Goal: Task Accomplishment & Management: Complete application form

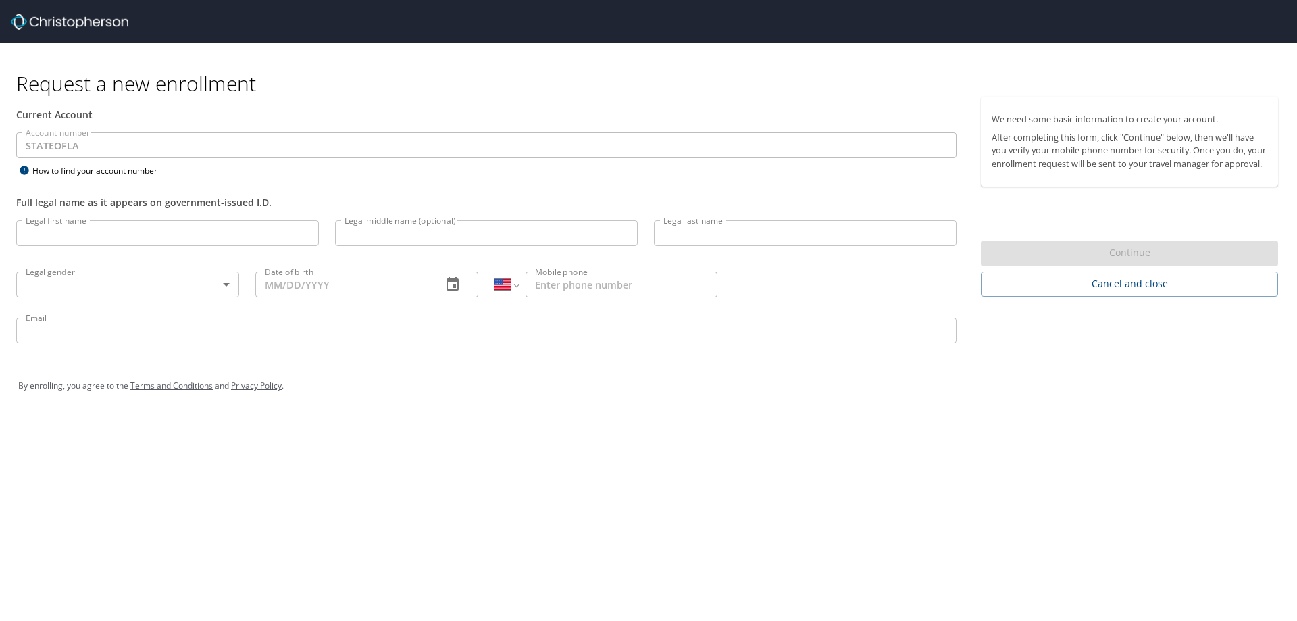
select select "US"
click at [103, 232] on input "Legal first name" at bounding box center [167, 233] width 303 height 26
click at [154, 238] on input "Legal first name" at bounding box center [167, 233] width 303 height 26
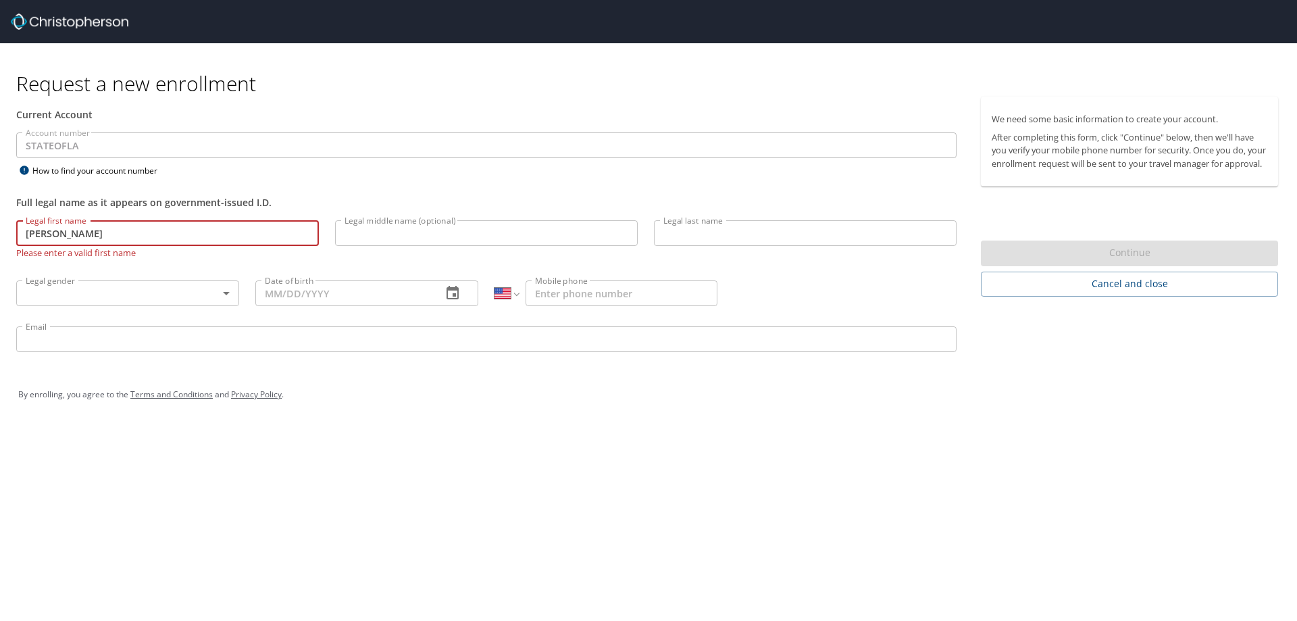
type input "[PERSON_NAME]"
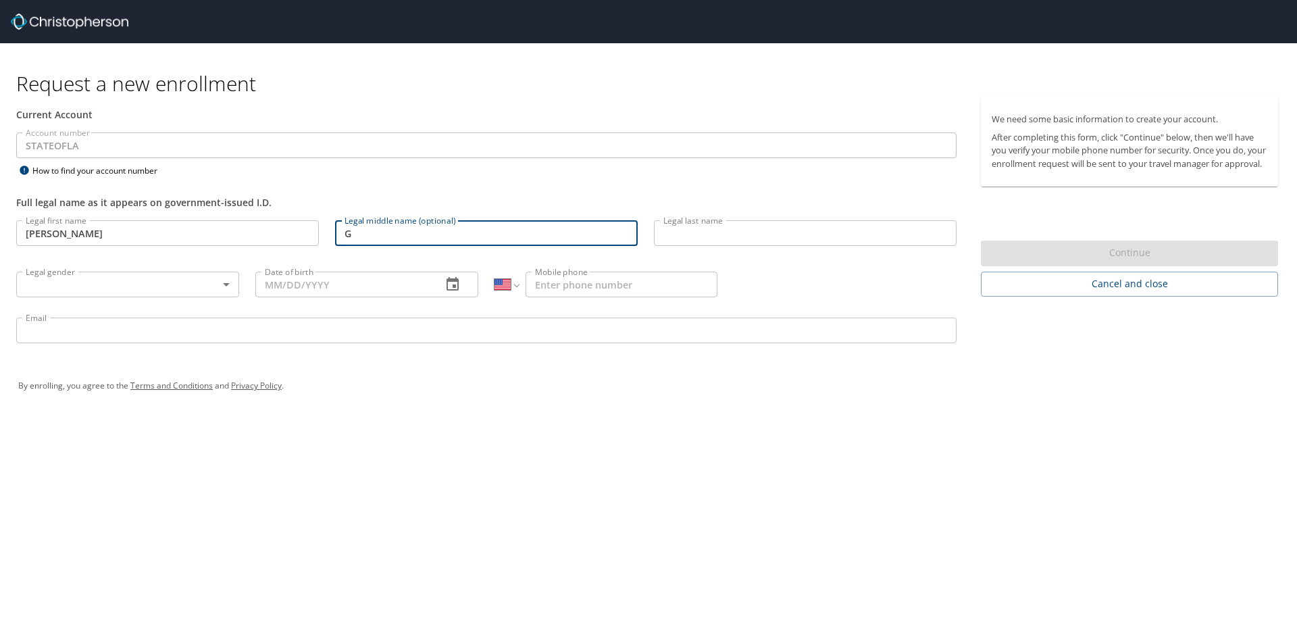
type input "G"
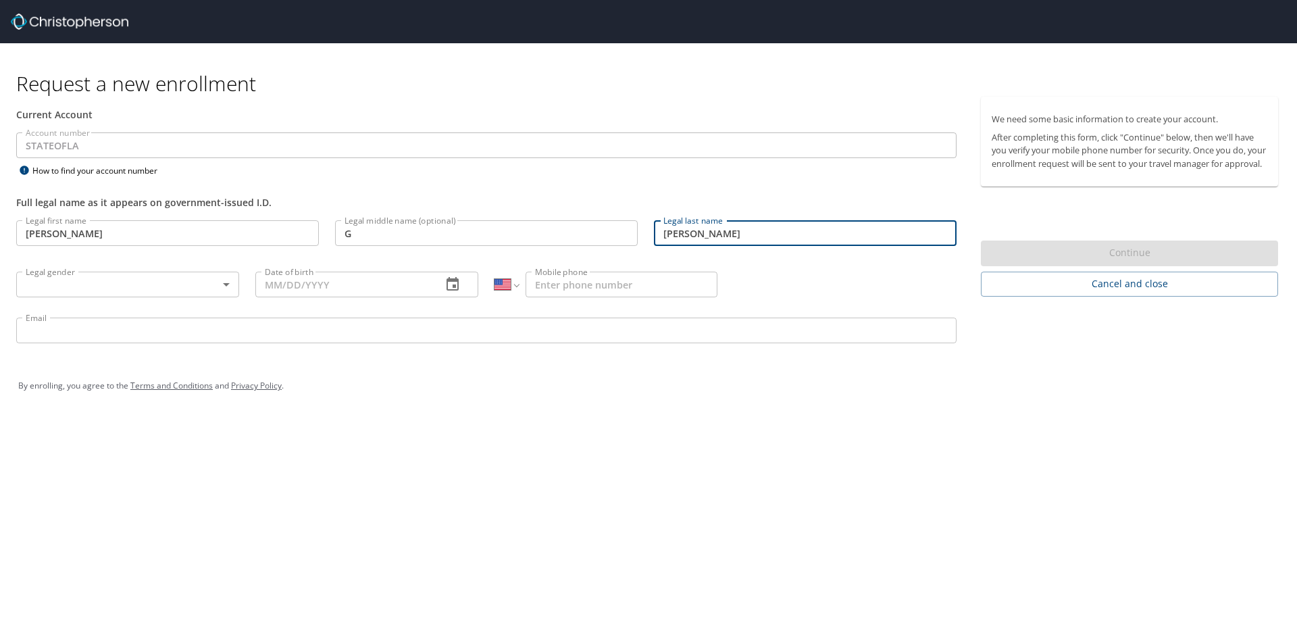
type input "[PERSON_NAME]"
click at [228, 281] on body "Request a new enrollment Current Account Account number STATEOFLA Account numbe…" at bounding box center [648, 310] width 1297 height 621
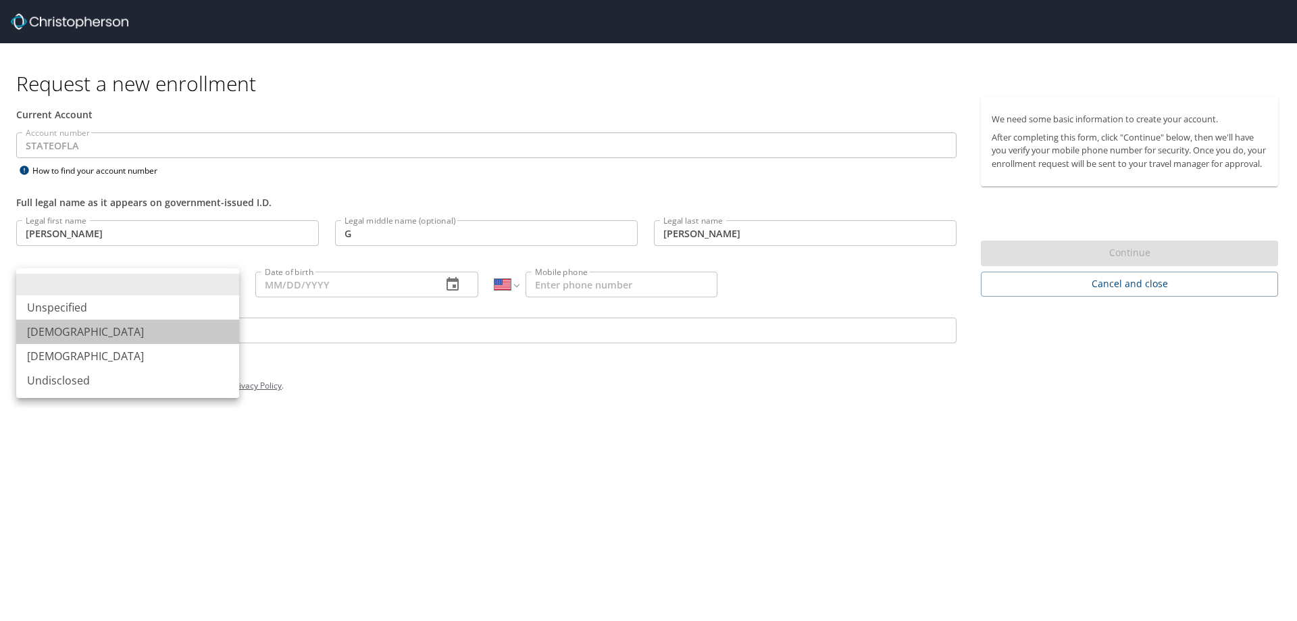
click at [40, 330] on li "[DEMOGRAPHIC_DATA]" at bounding box center [127, 331] width 223 height 24
type input "[DEMOGRAPHIC_DATA]"
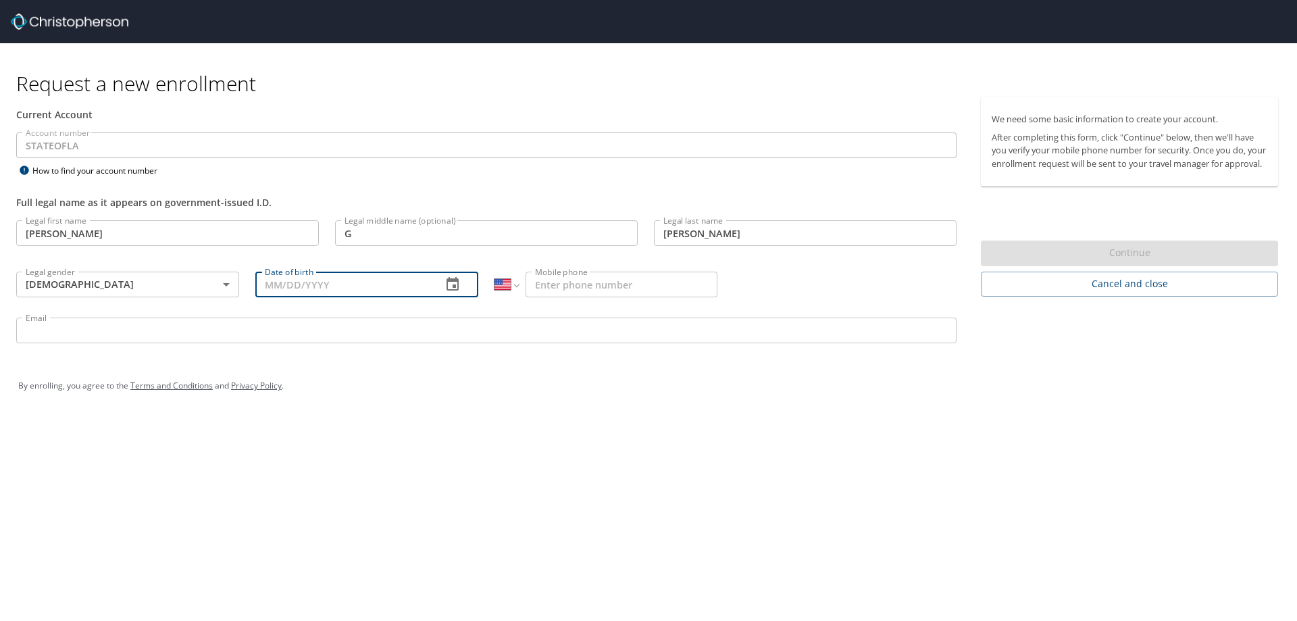
click at [266, 290] on input "Date of birth" at bounding box center [343, 284] width 176 height 26
type input "[DATE]"
click at [536, 286] on input "Mobile phone" at bounding box center [621, 284] width 192 height 26
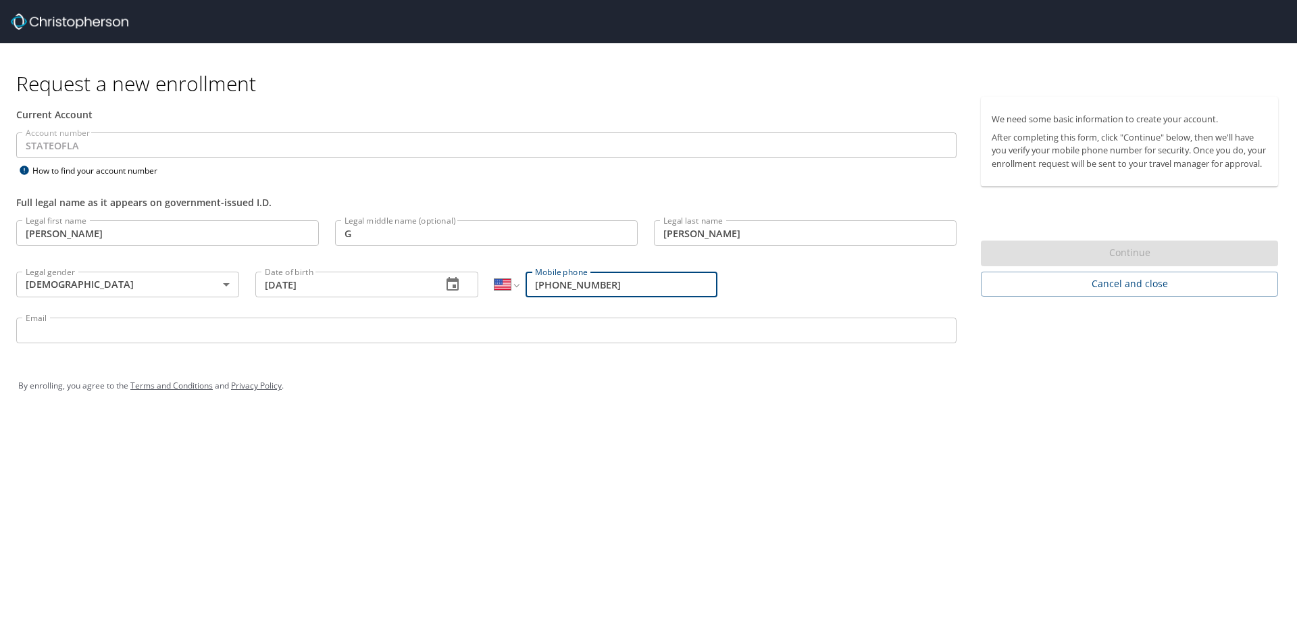
type input "[PHONE_NUMBER]"
click at [126, 330] on input "Email" at bounding box center [486, 330] width 940 height 26
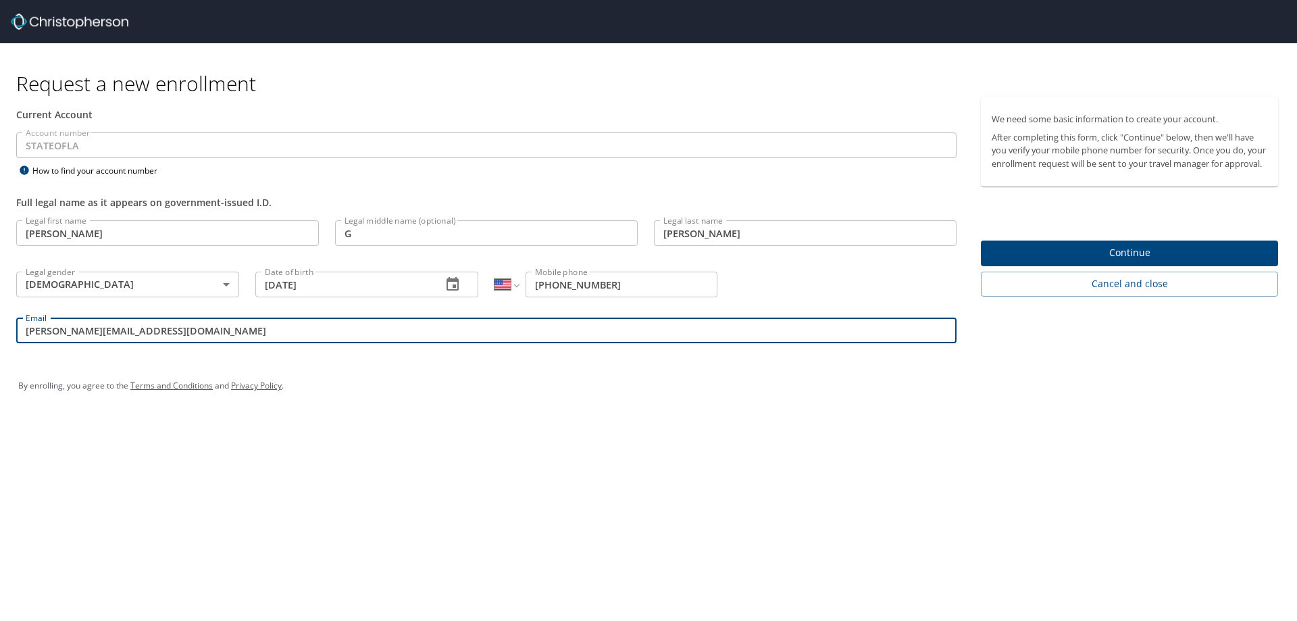
type input "[PERSON_NAME][EMAIL_ADDRESS][DOMAIN_NAME]"
click at [621, 280] on input "[PHONE_NUMBER]" at bounding box center [621, 284] width 192 height 26
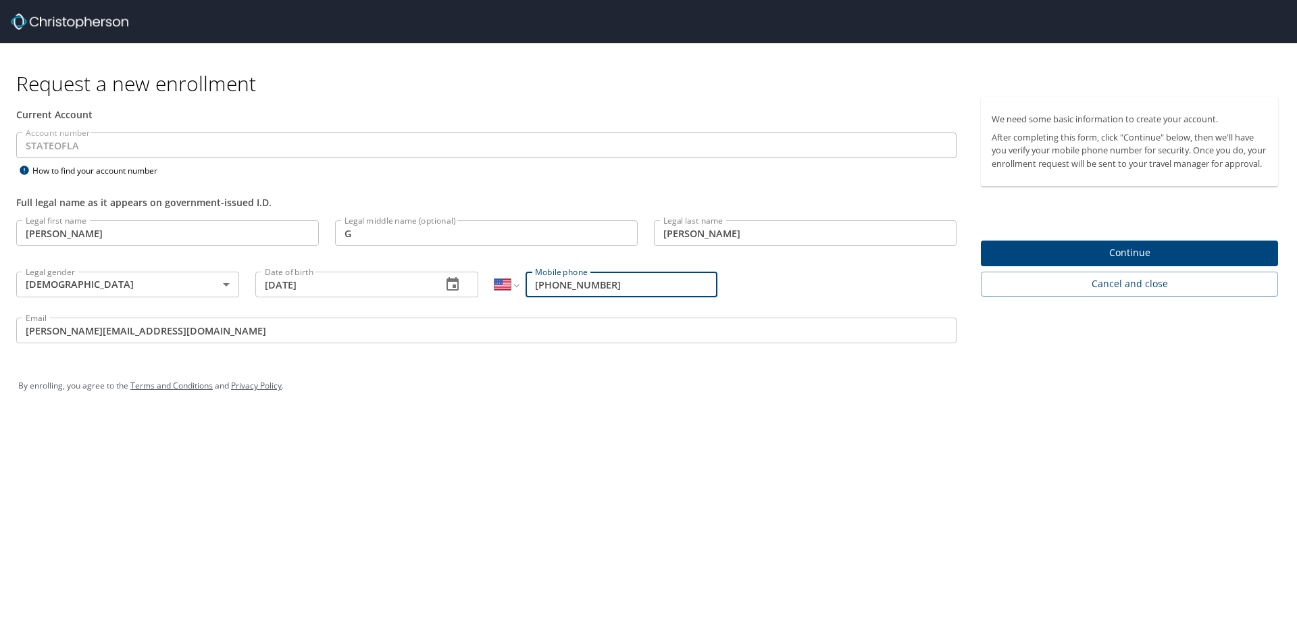
type input "[PHONE_NUMBER]"
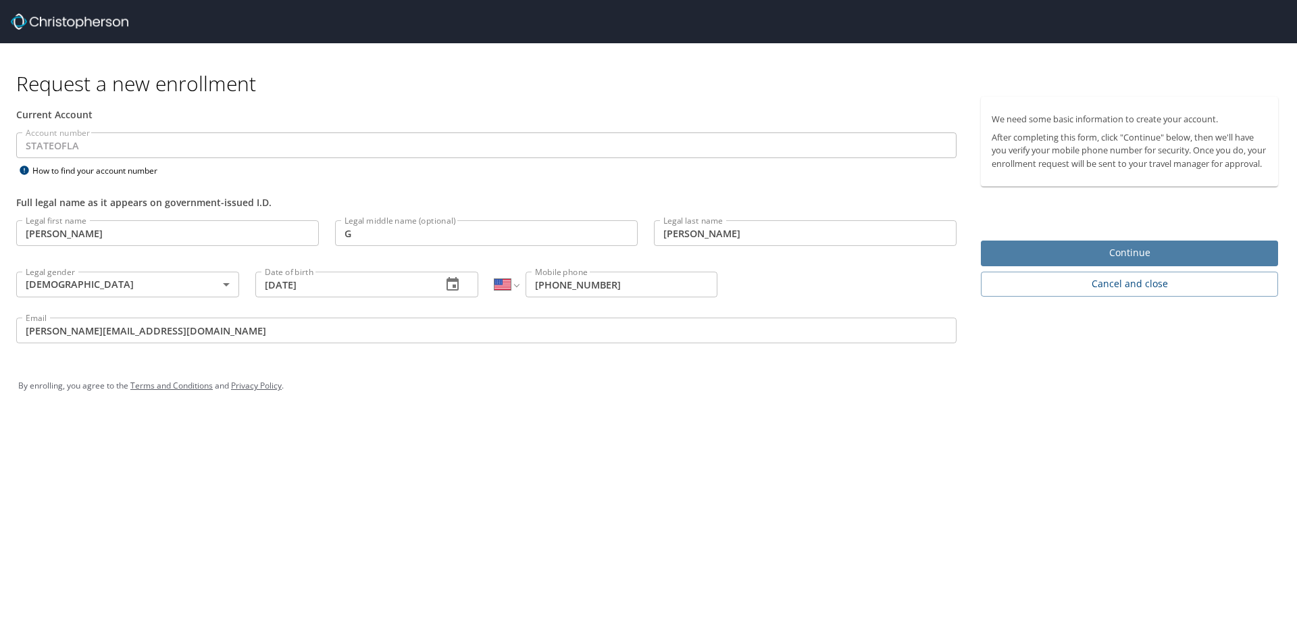
click at [1142, 261] on span "Continue" at bounding box center [1129, 252] width 276 height 17
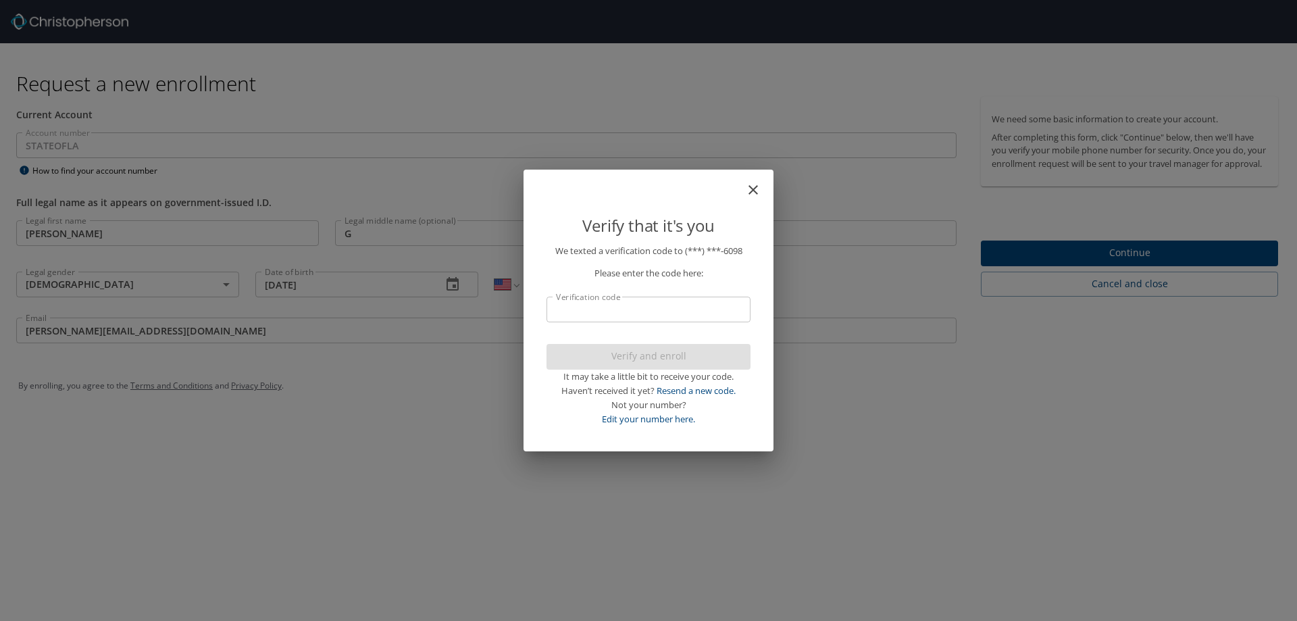
click at [586, 313] on input "Verification code" at bounding box center [648, 309] width 204 height 26
type input "20741"
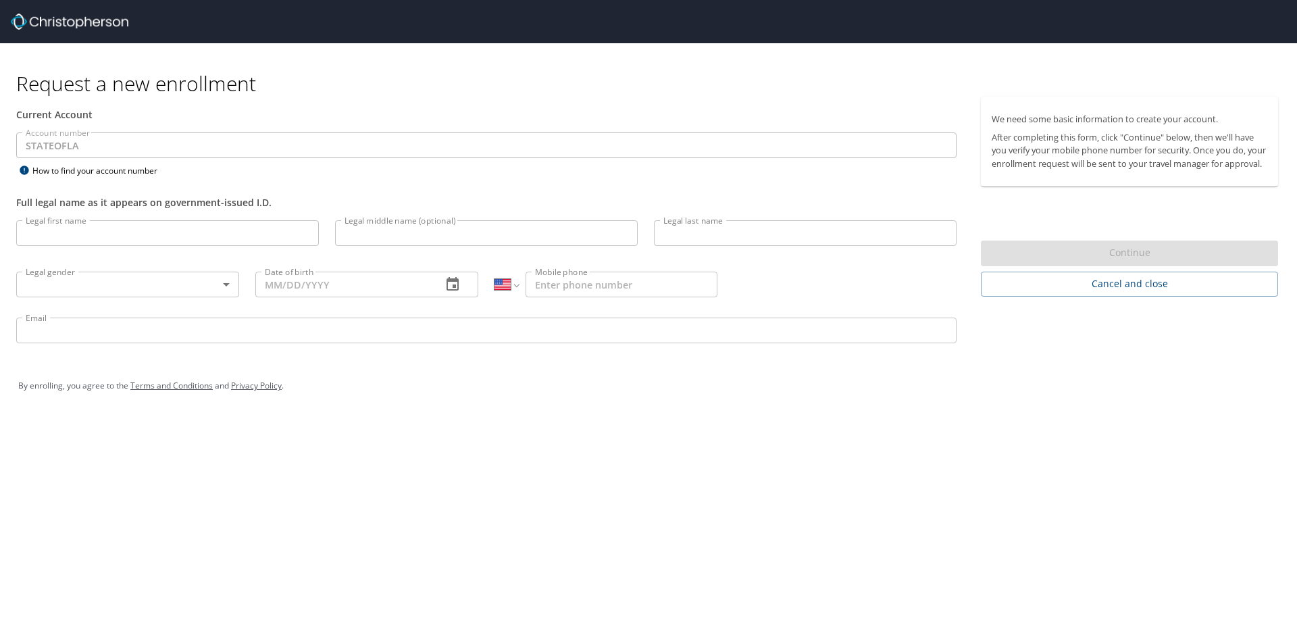
select select "US"
click at [97, 233] on input "Legal first name" at bounding box center [167, 233] width 303 height 26
type input "[PERSON_NAME]"
type input "G"
type input "[PERSON_NAME]"
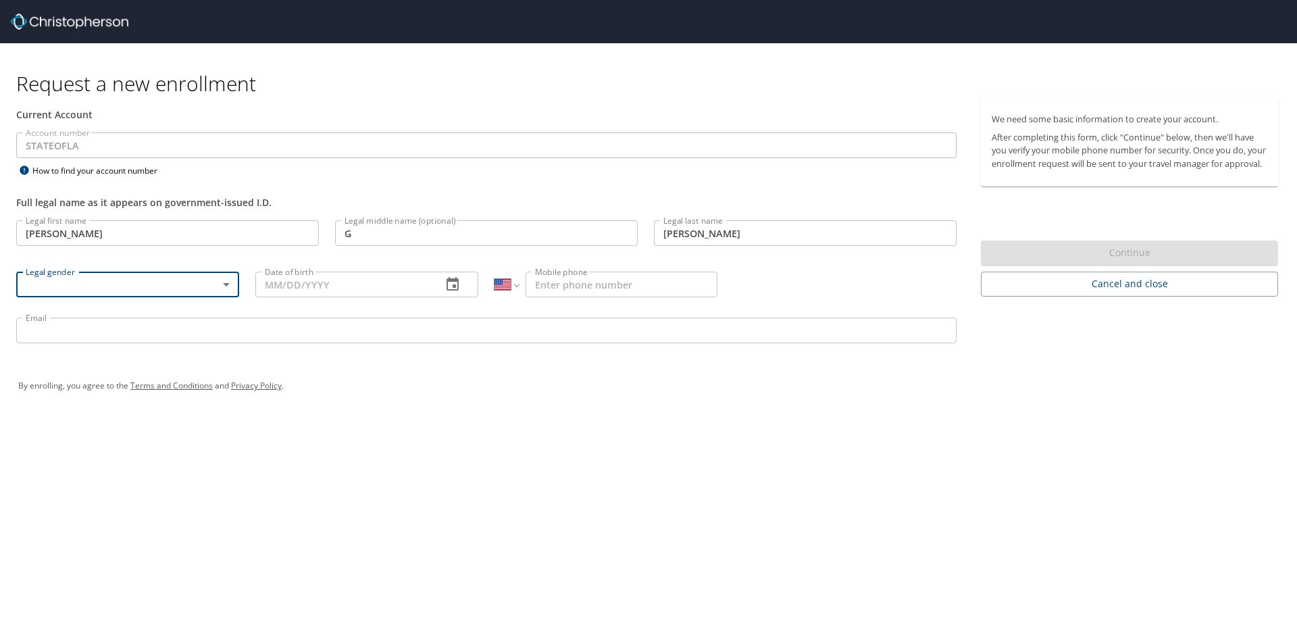
click at [230, 284] on body "Request a new enrollment Current Account Account number STATEOFLA Account numbe…" at bounding box center [648, 310] width 1297 height 621
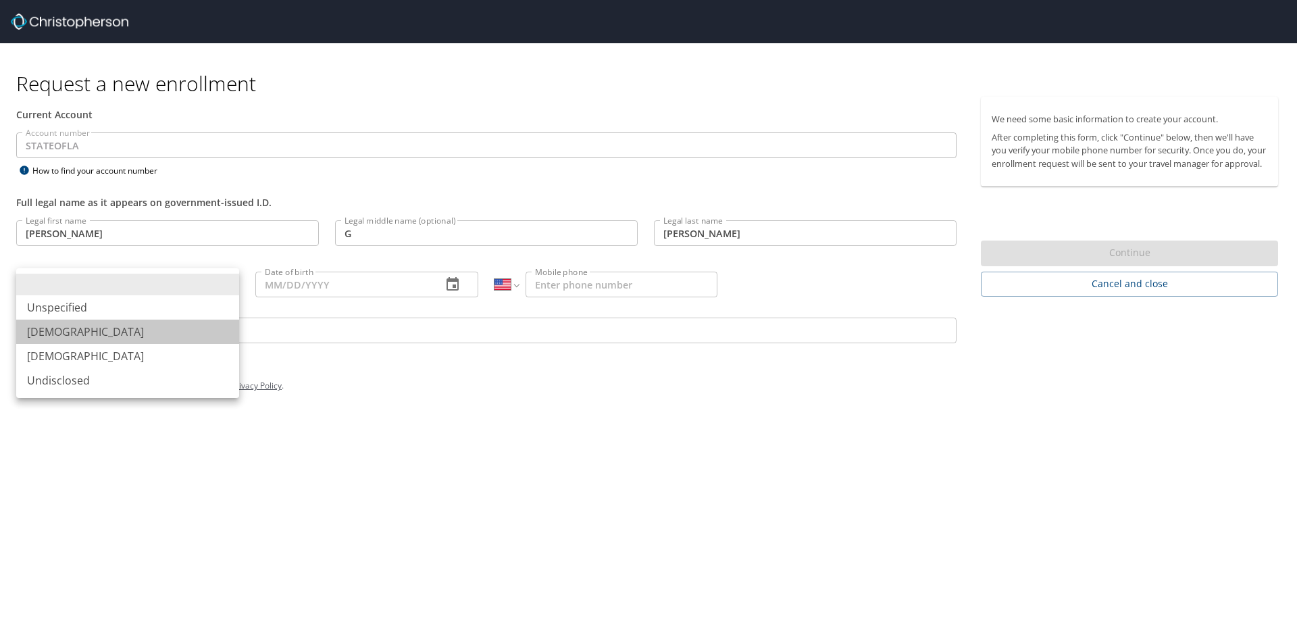
click at [34, 327] on li "[DEMOGRAPHIC_DATA]" at bounding box center [127, 331] width 223 height 24
type input "[DEMOGRAPHIC_DATA]"
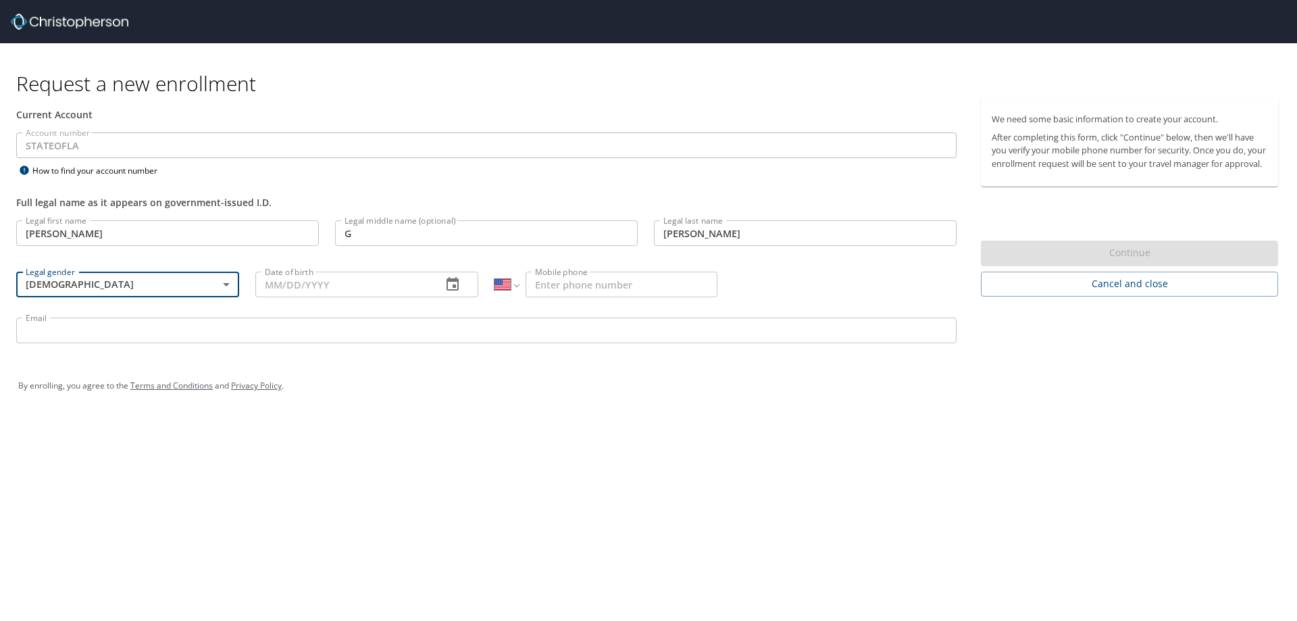
click at [289, 282] on input "Date of birth" at bounding box center [343, 284] width 176 height 26
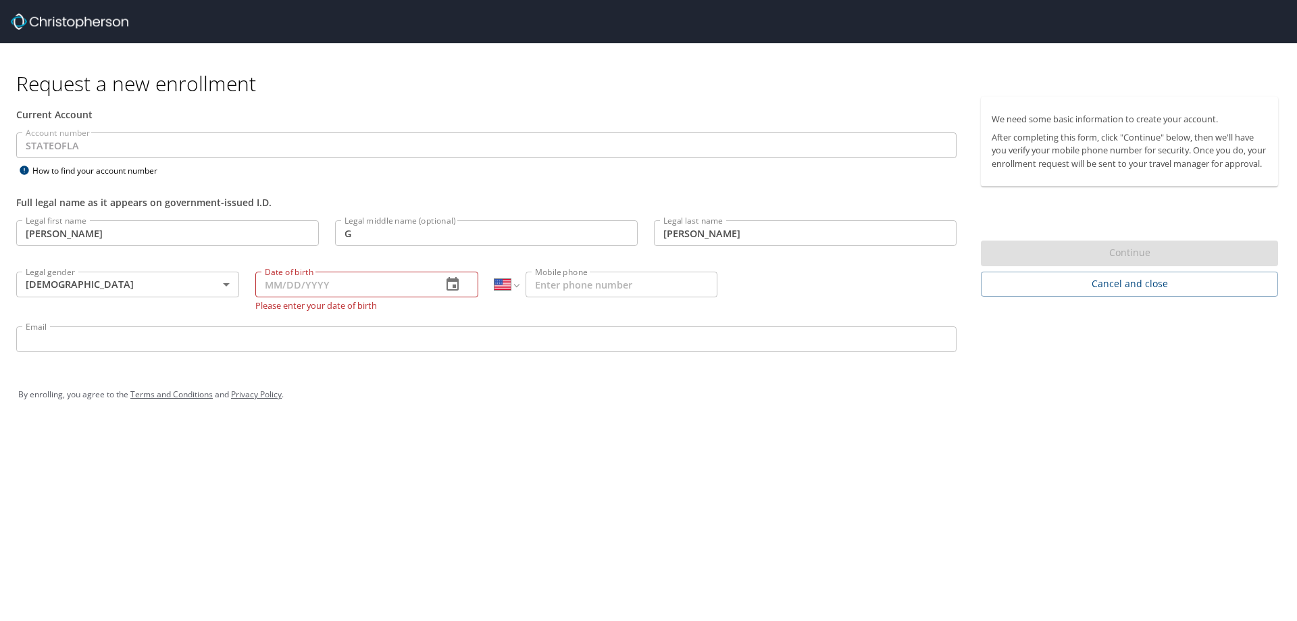
click at [267, 285] on input "Date of birth" at bounding box center [343, 284] width 176 height 26
type input "[DATE]"
click at [532, 280] on input "Mobile phone" at bounding box center [621, 284] width 192 height 26
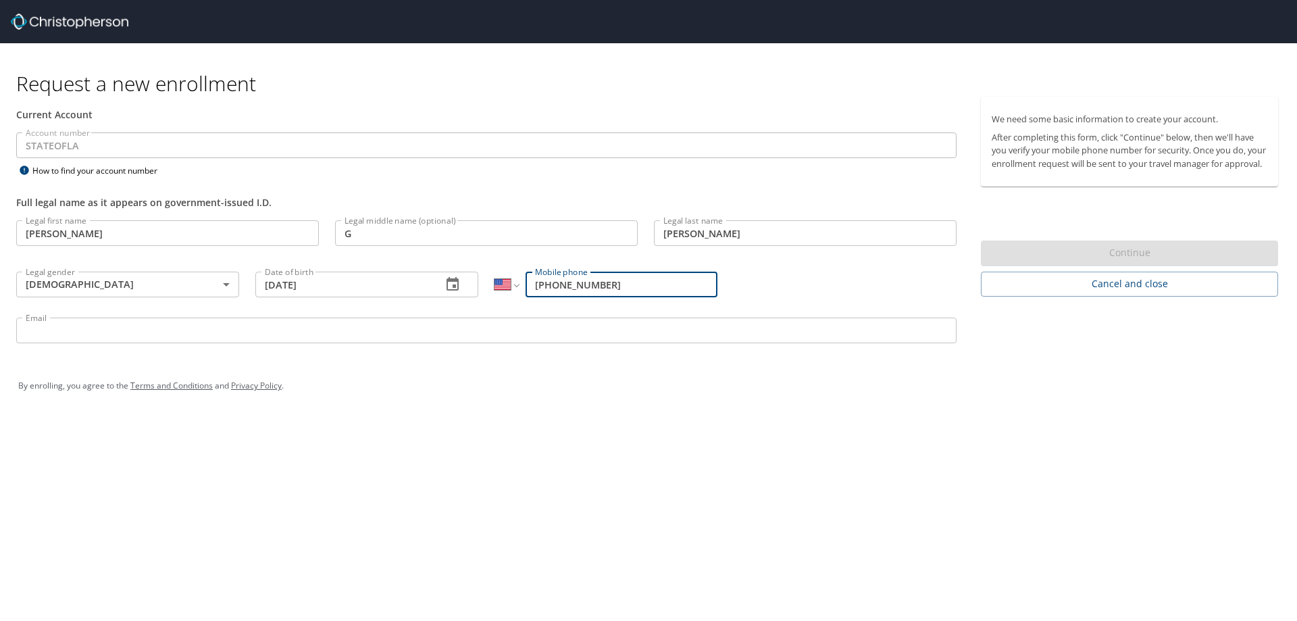
type input "[PHONE_NUMBER]"
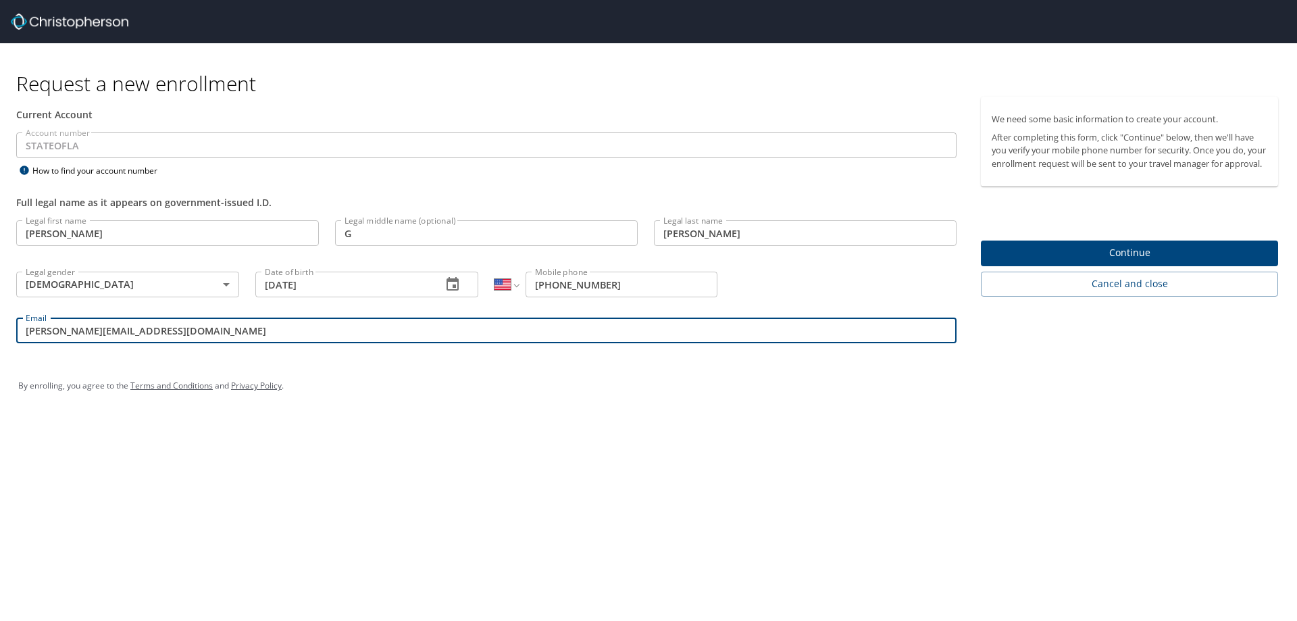
type input "[PERSON_NAME][EMAIL_ADDRESS][DOMAIN_NAME]"
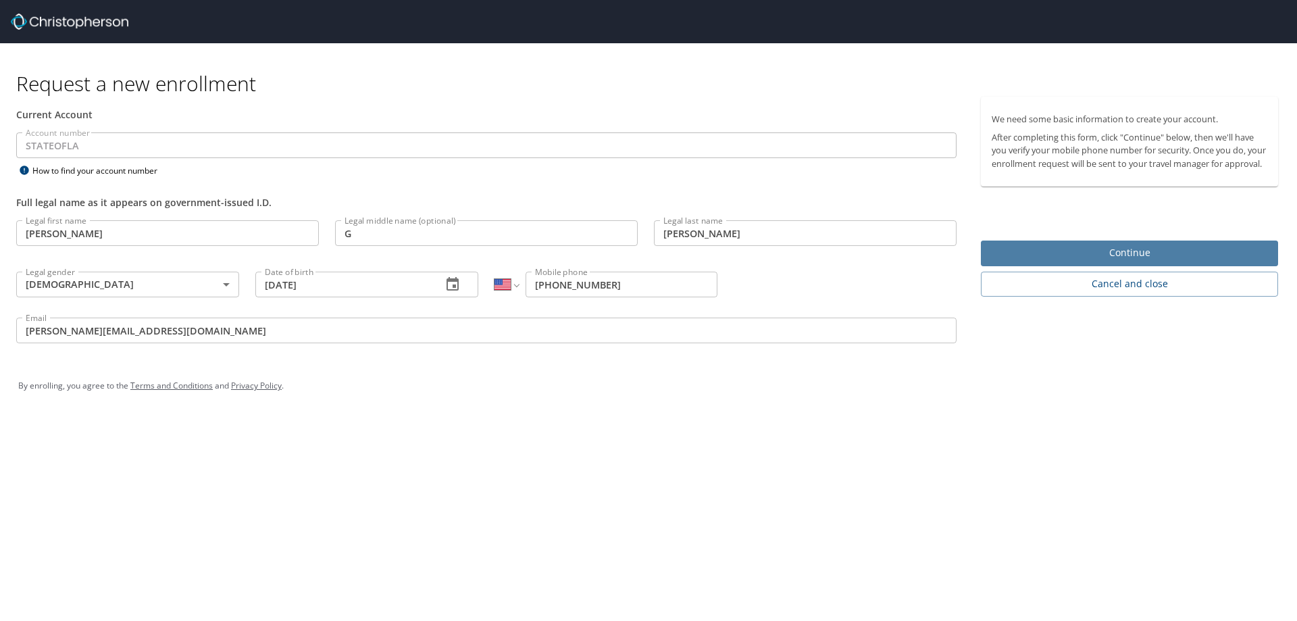
click at [1147, 261] on span "Continue" at bounding box center [1129, 252] width 276 height 17
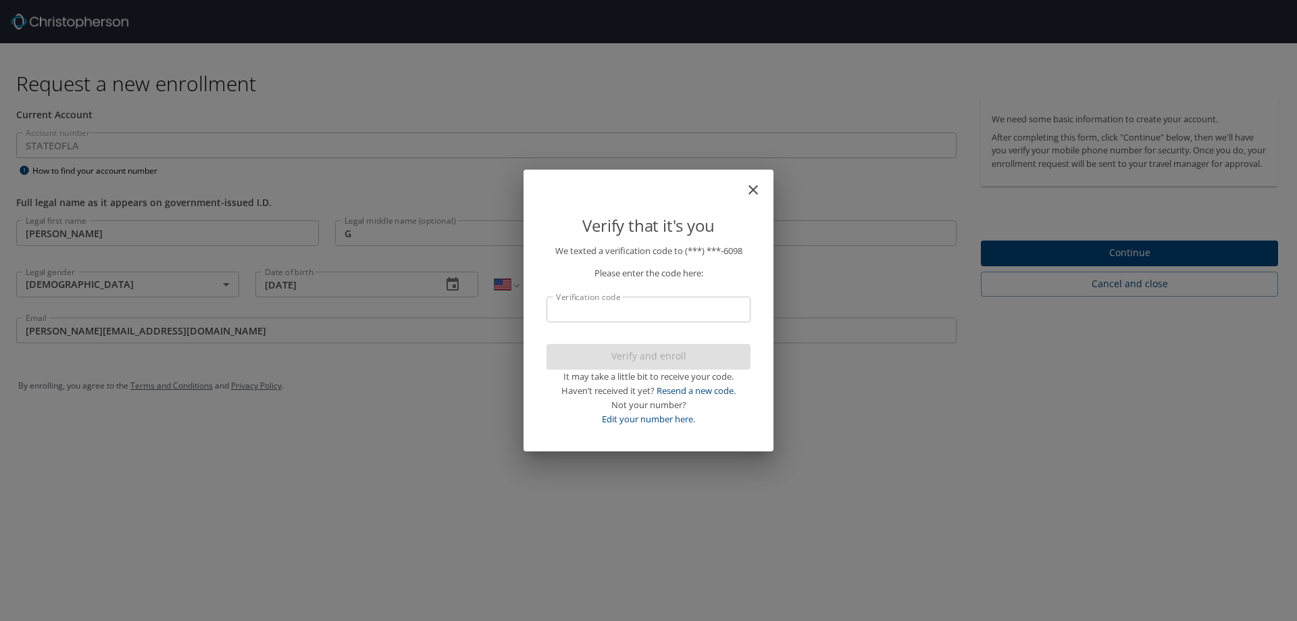
click at [659, 311] on input "Verification code" at bounding box center [648, 309] width 204 height 26
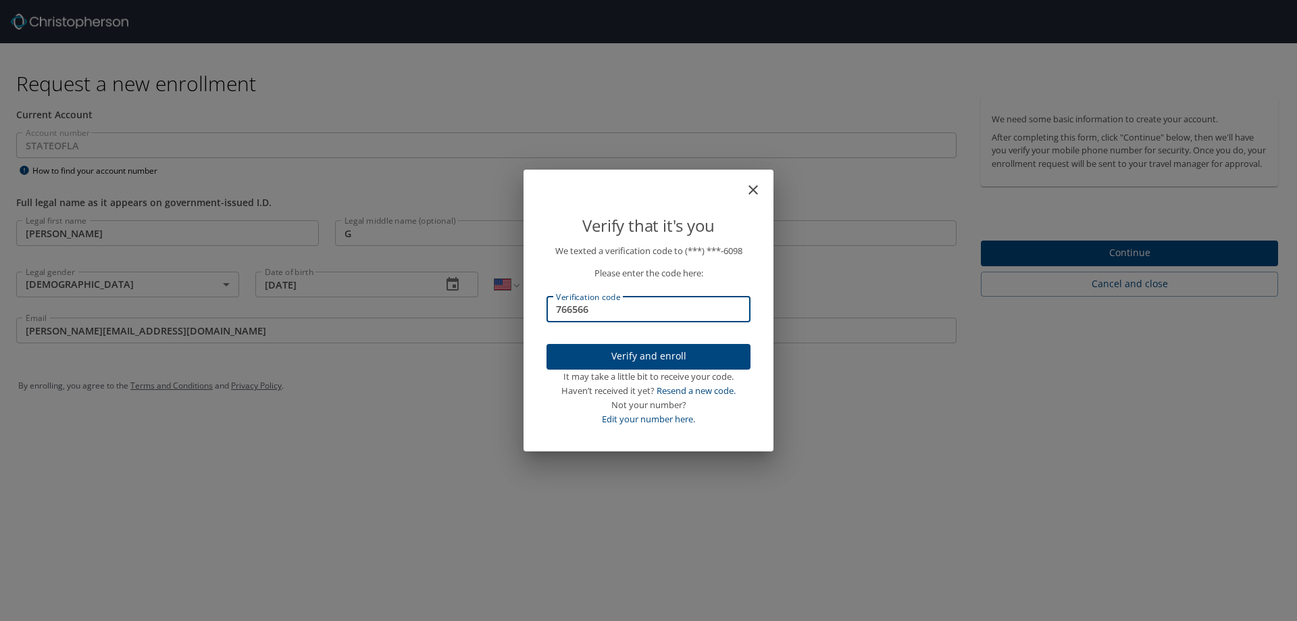
type input "766566"
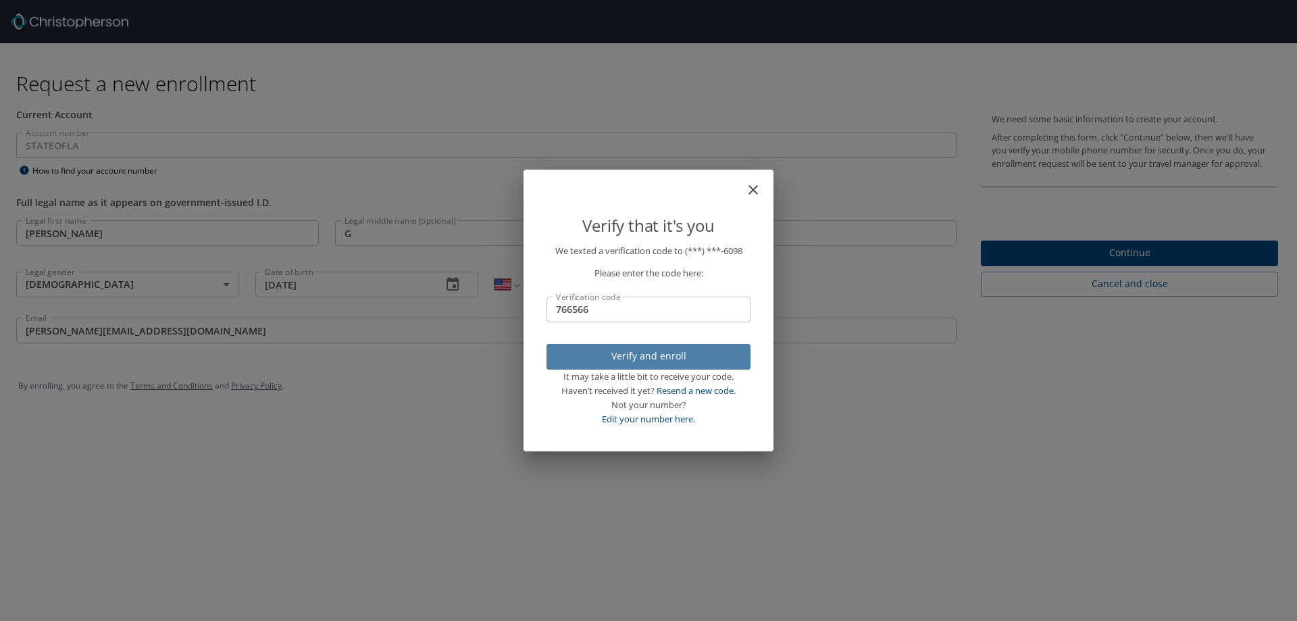
click at [658, 354] on span "Verify and enroll" at bounding box center [648, 356] width 182 height 17
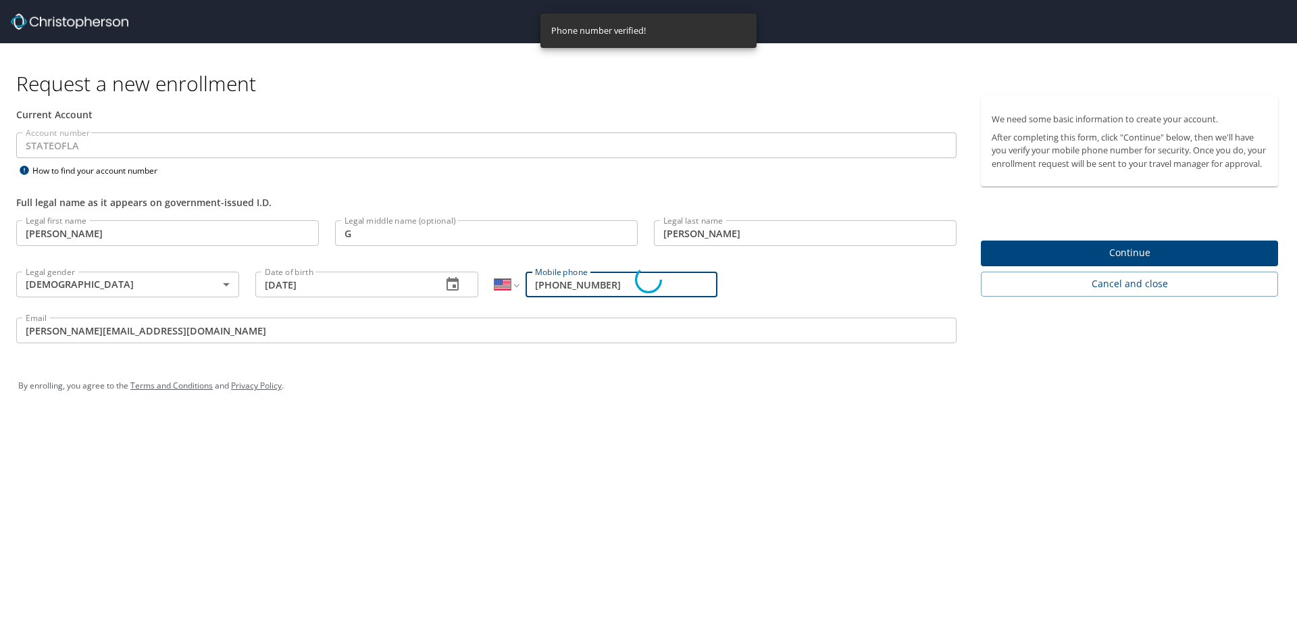
click at [1139, 263] on div "Verify that it's you We texted a verification code to (***) ***- 6098 Please en…" at bounding box center [648, 310] width 1297 height 621
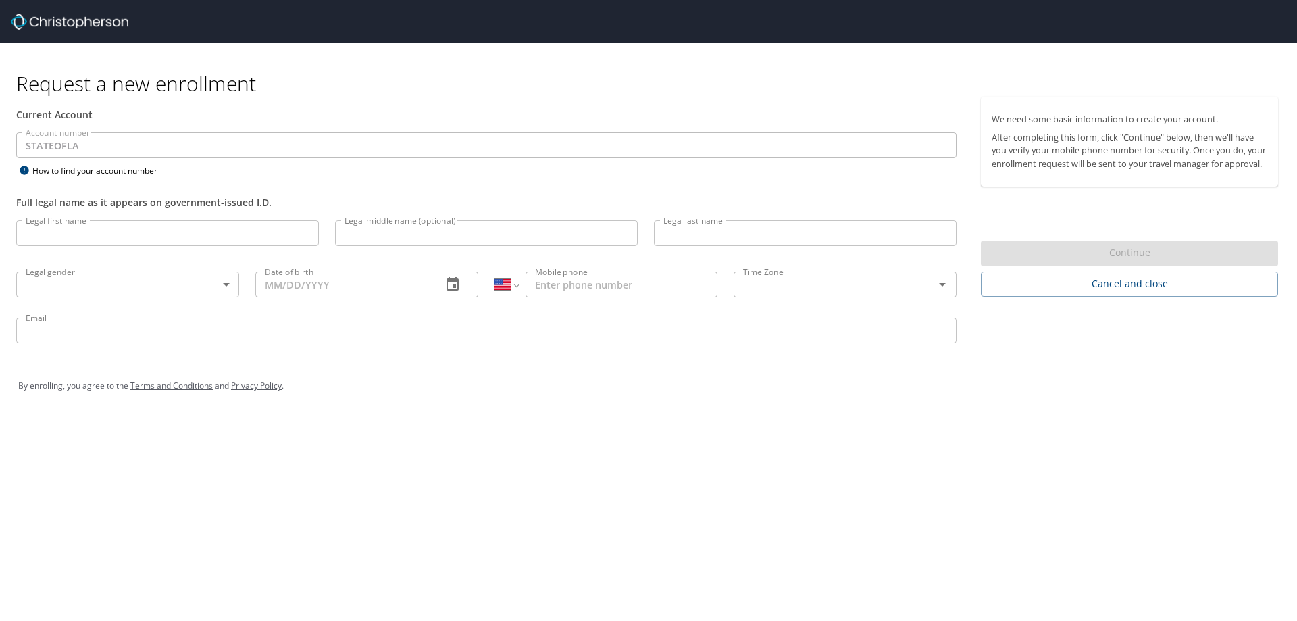
select select "US"
click at [69, 233] on input "Legal first name" at bounding box center [167, 233] width 303 height 26
type input "[PERSON_NAME]"
type input "G"
type input "[PERSON_NAME]"
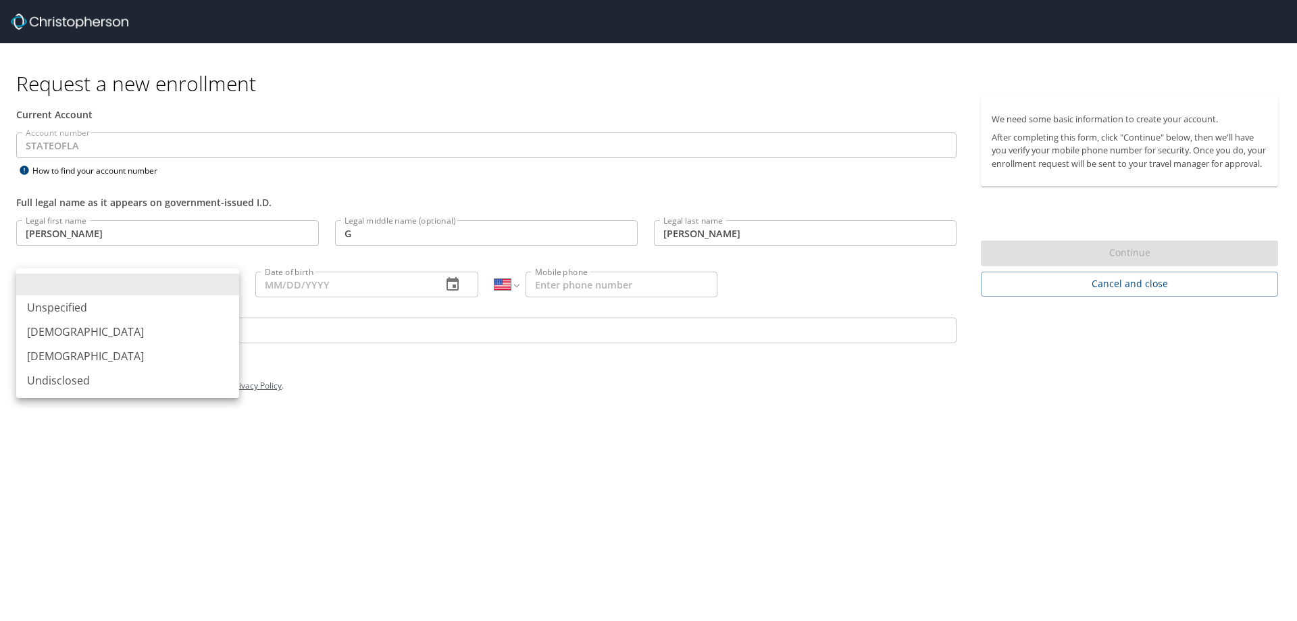
click at [224, 285] on body "Request a new enrollment Current Account Account number STATEOFLA Account numbe…" at bounding box center [648, 310] width 1297 height 621
click at [50, 331] on li "[DEMOGRAPHIC_DATA]" at bounding box center [127, 331] width 223 height 24
type input "[DEMOGRAPHIC_DATA]"
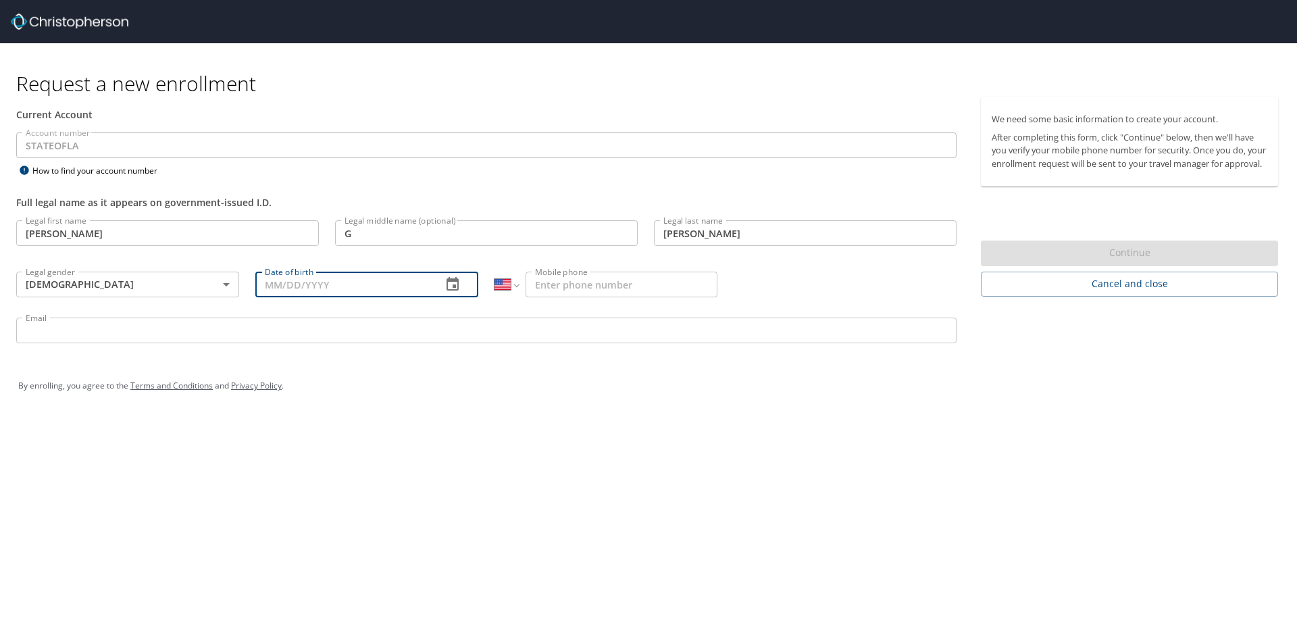
click at [266, 282] on input "Date of birth" at bounding box center [343, 284] width 176 height 26
type input "[DATE]"
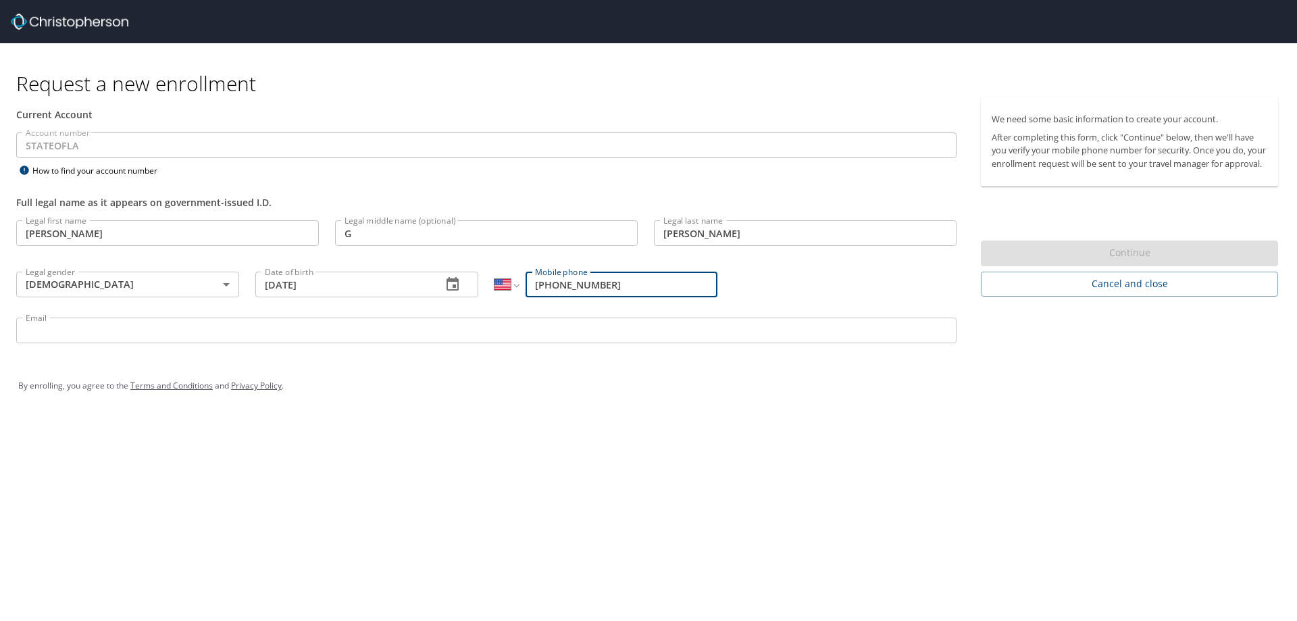
type input "[PHONE_NUMBER]"
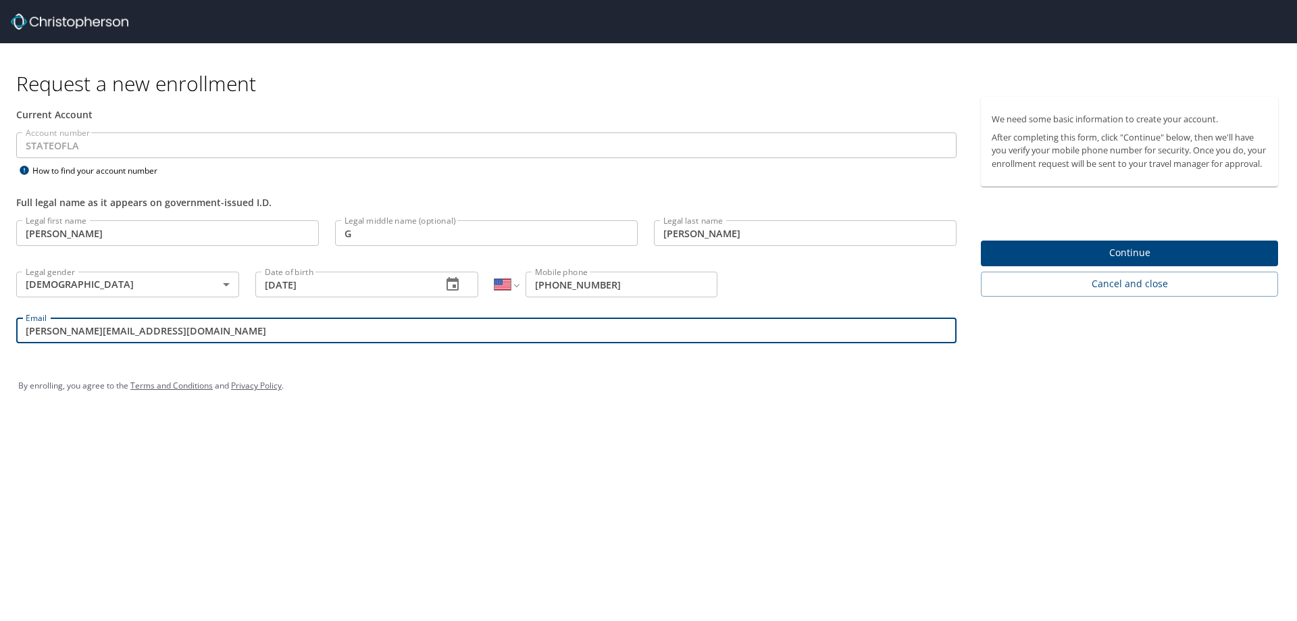
type input "[PERSON_NAME][EMAIL_ADDRESS][DOMAIN_NAME]"
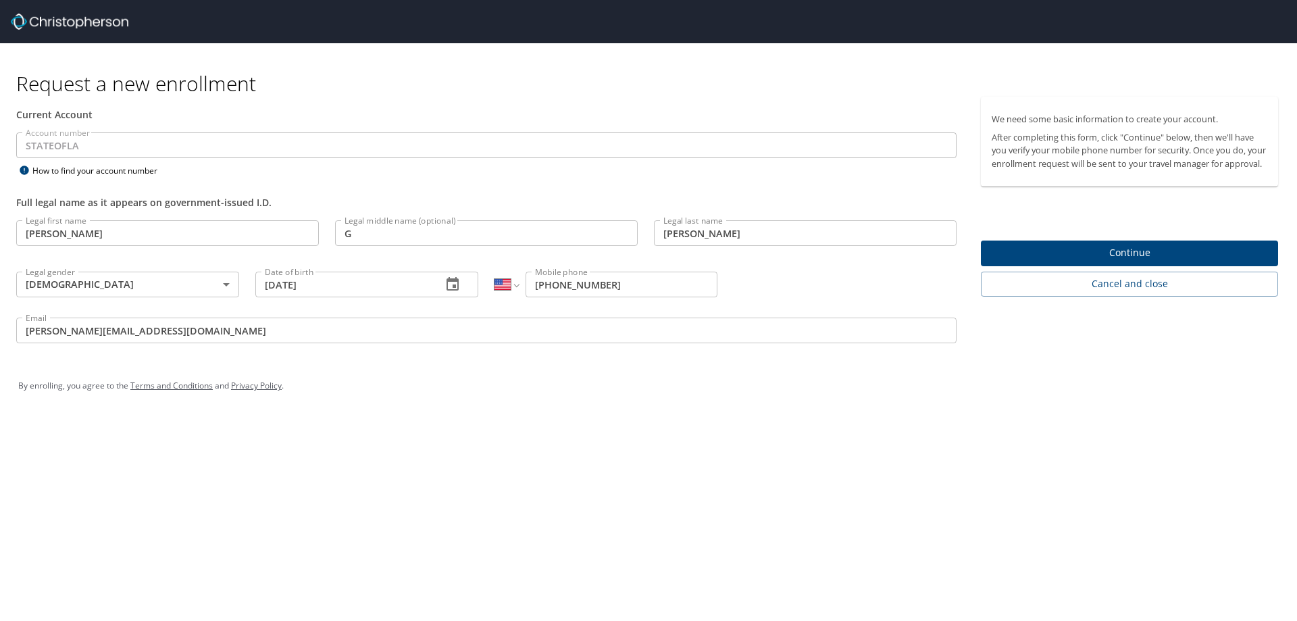
click at [1145, 261] on span "Continue" at bounding box center [1129, 252] width 276 height 17
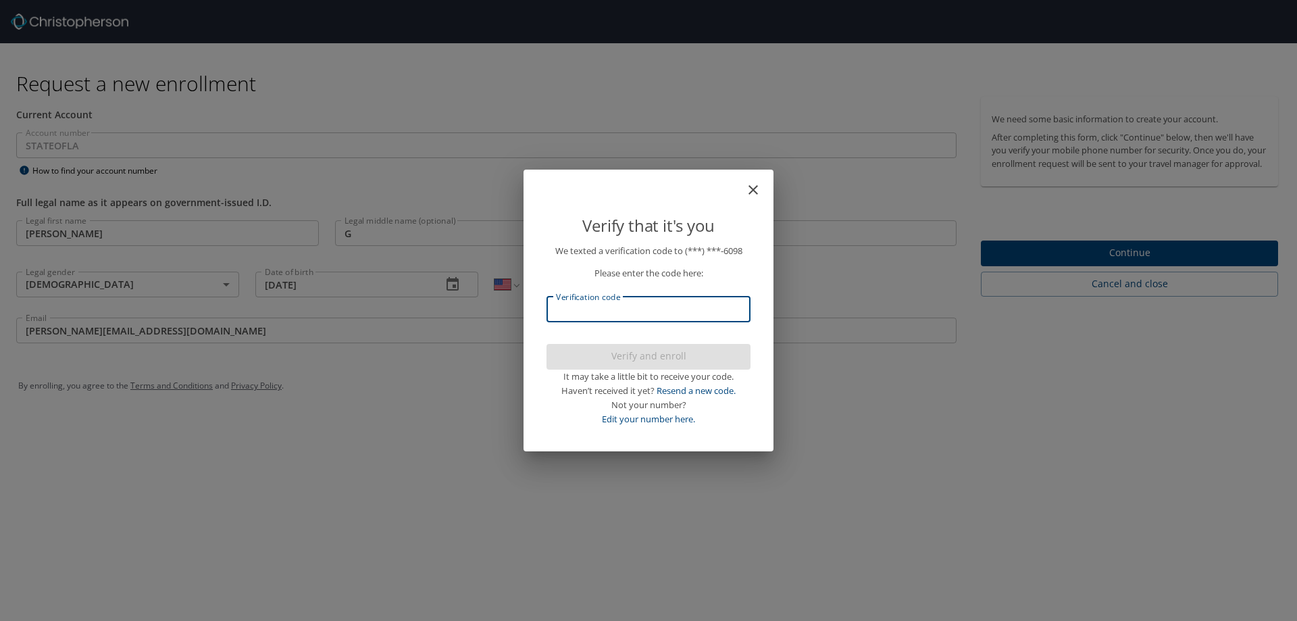
click at [642, 309] on input "Verification code" at bounding box center [648, 309] width 204 height 26
type input "414330"
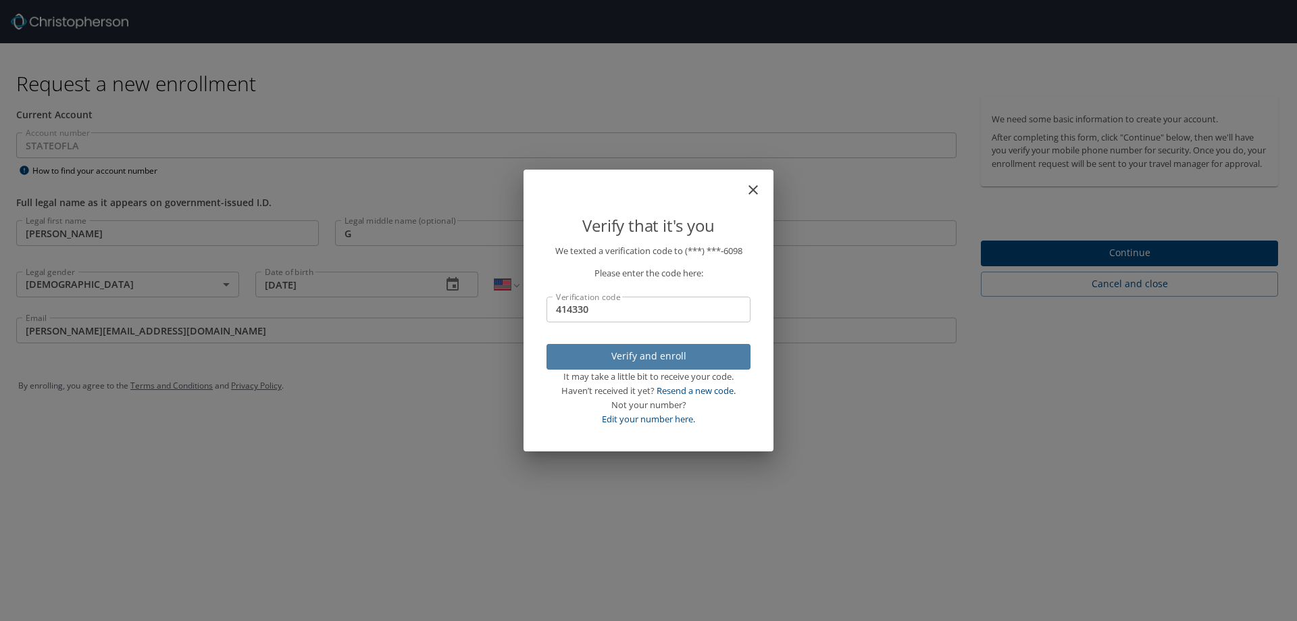
click at [680, 356] on span "Verify and enroll" at bounding box center [648, 356] width 182 height 17
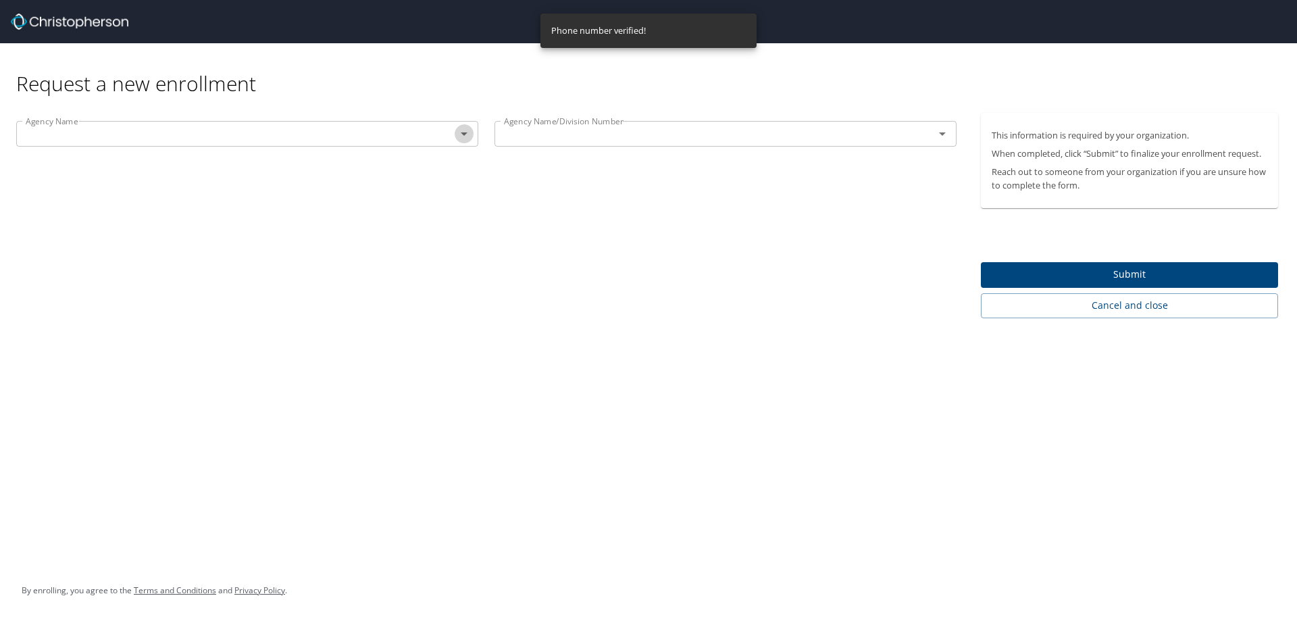
click at [466, 134] on icon "Open" at bounding box center [464, 134] width 16 height 16
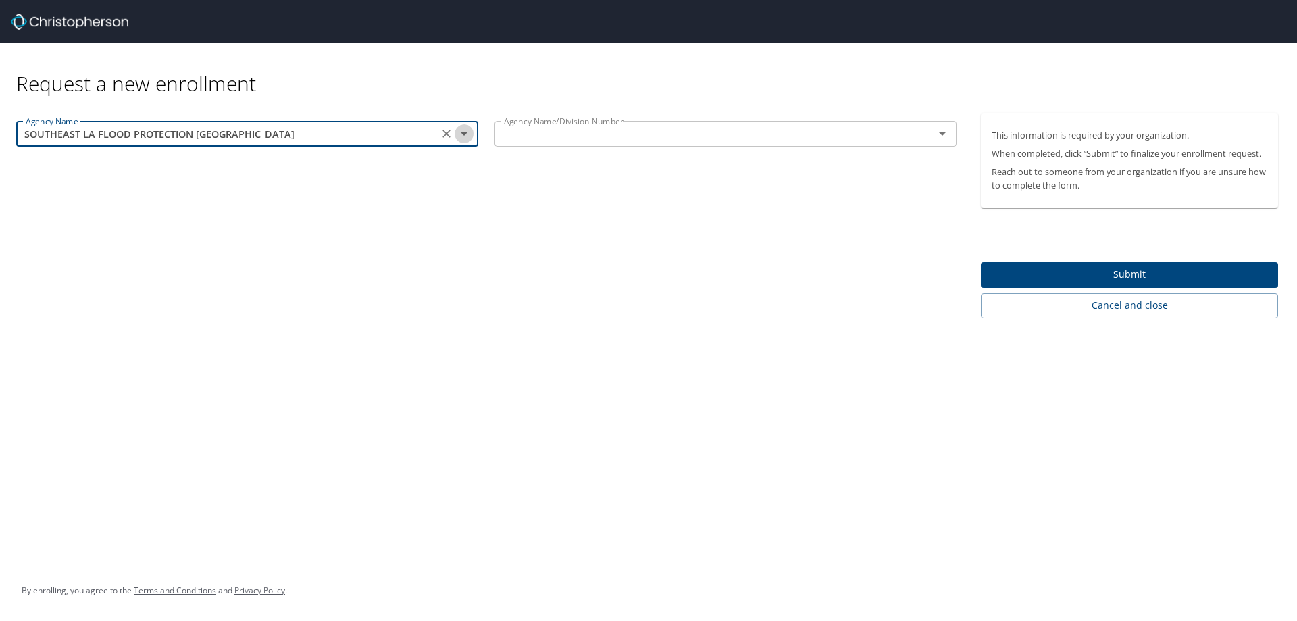
click at [460, 133] on icon "Open" at bounding box center [464, 134] width 16 height 16
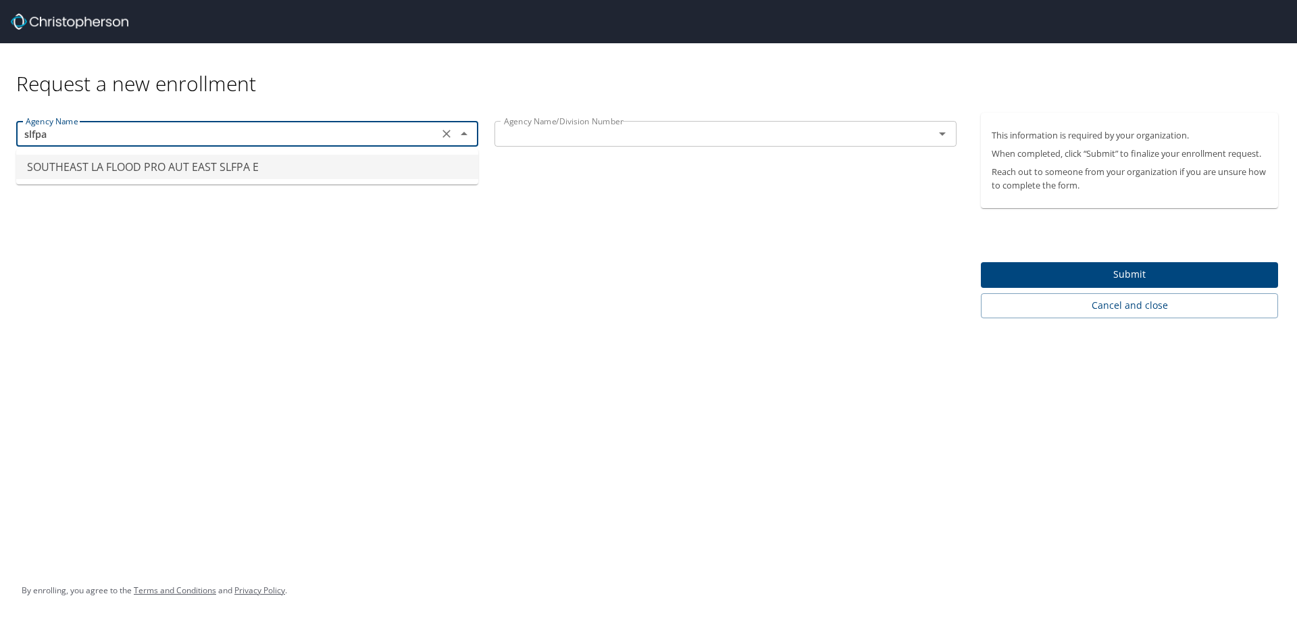
click at [191, 165] on li "SOUTHEAST LA FLOOD PRO AUT EAST SLFPA E" at bounding box center [247, 167] width 462 height 24
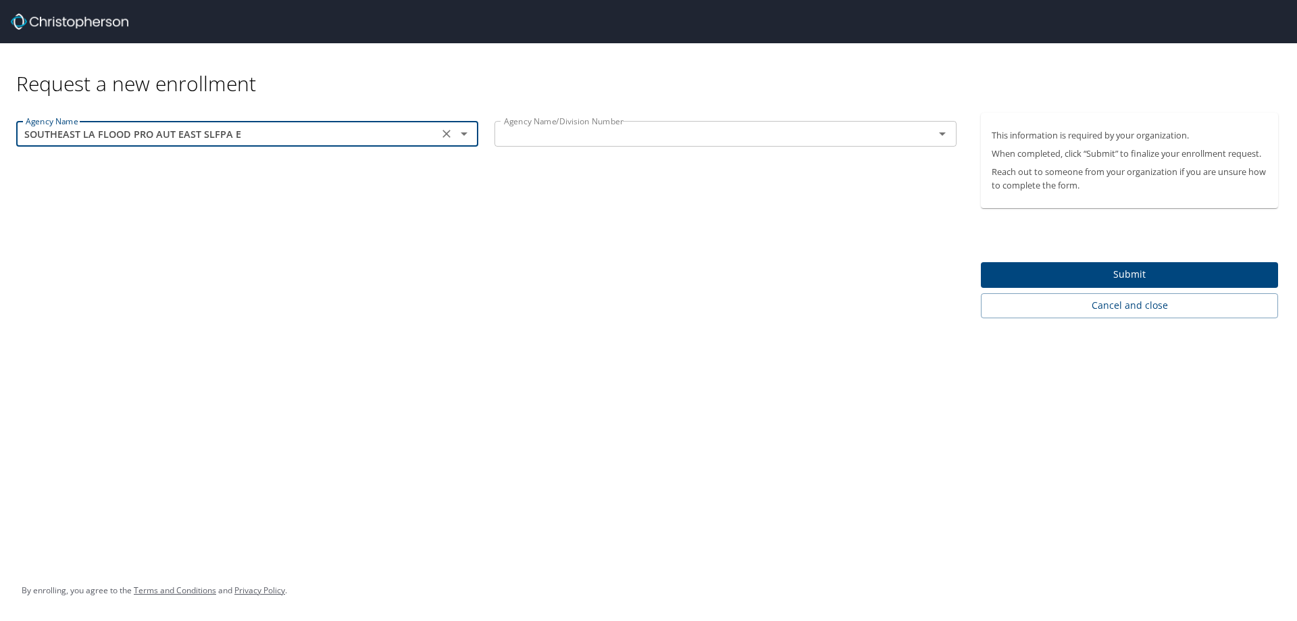
type input "SOUTHEAST LA FLOOD PRO AUT EAST SLFPA E"
click at [572, 130] on input "text" at bounding box center [705, 134] width 414 height 18
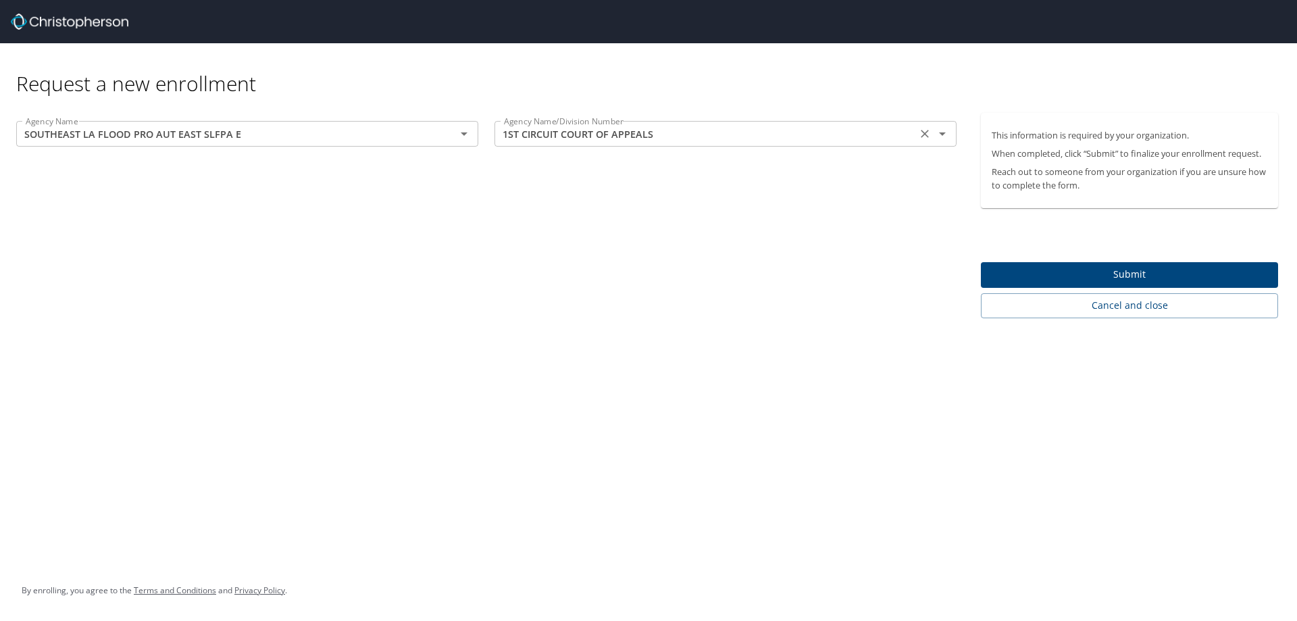
click at [939, 132] on icon "Open" at bounding box center [942, 134] width 16 height 16
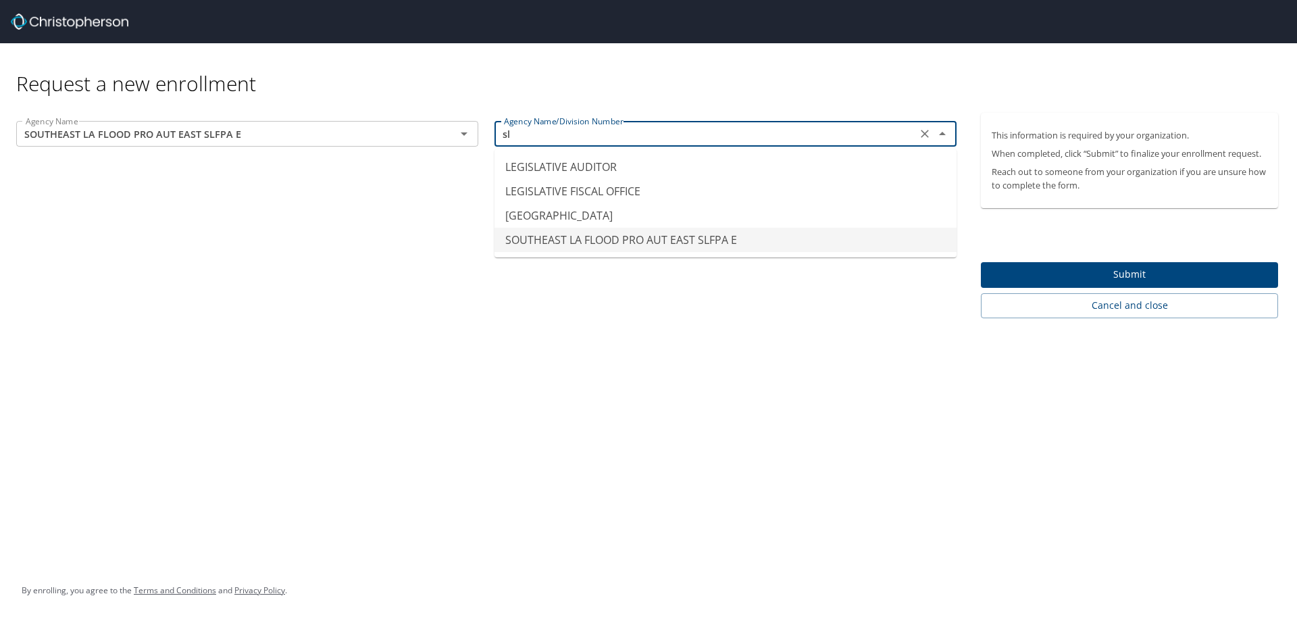
click at [681, 239] on li "SOUTHEAST LA FLOOD PRO AUT EAST SLFPA E" at bounding box center [725, 240] width 462 height 24
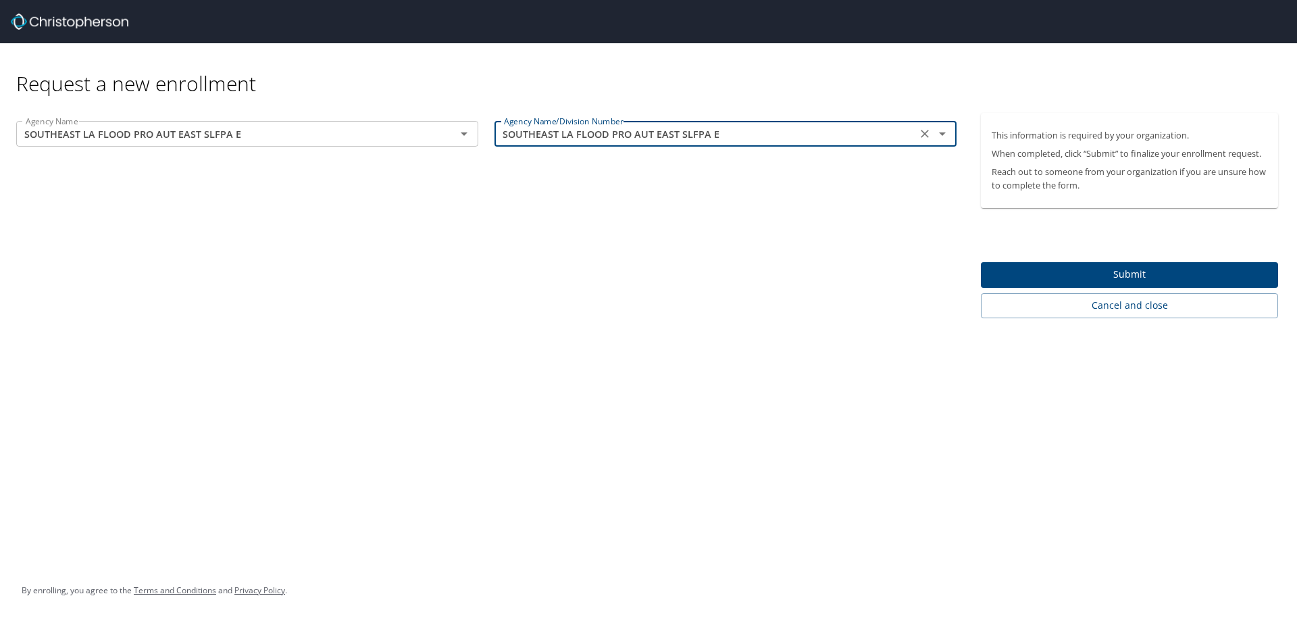
type input "SOUTHEAST LA FLOOD PRO AUT EAST SLFPA E"
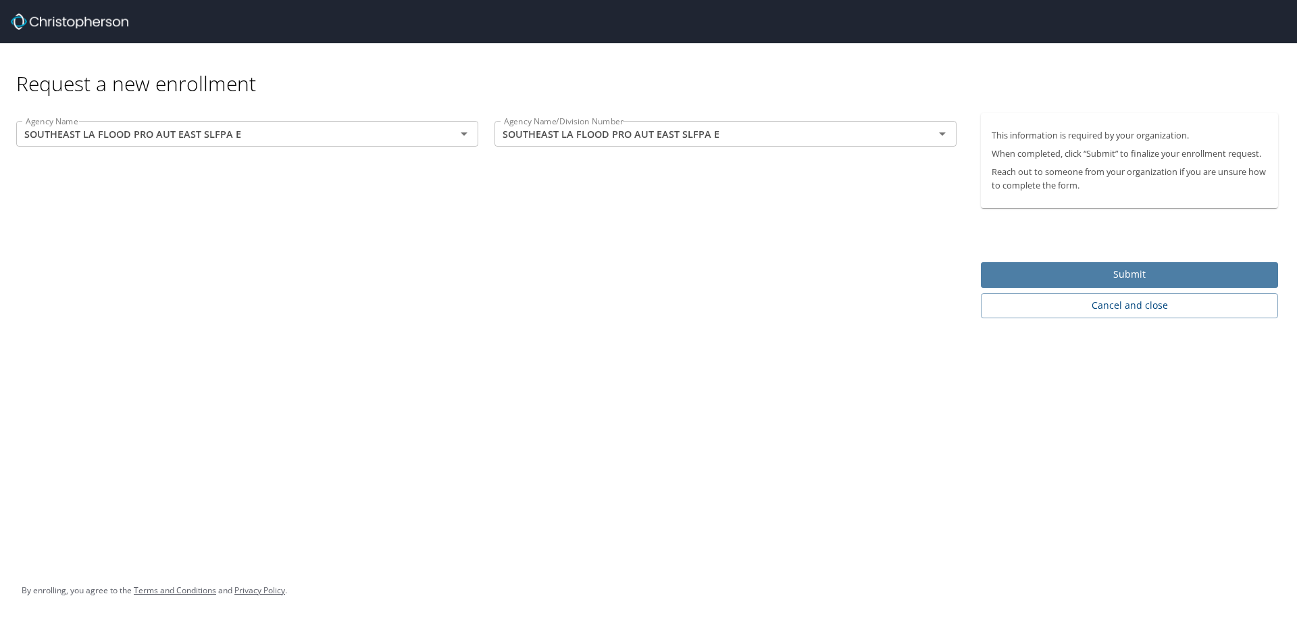
click at [1142, 271] on span "Submit" at bounding box center [1129, 274] width 276 height 17
